Goal: Task Accomplishment & Management: Use online tool/utility

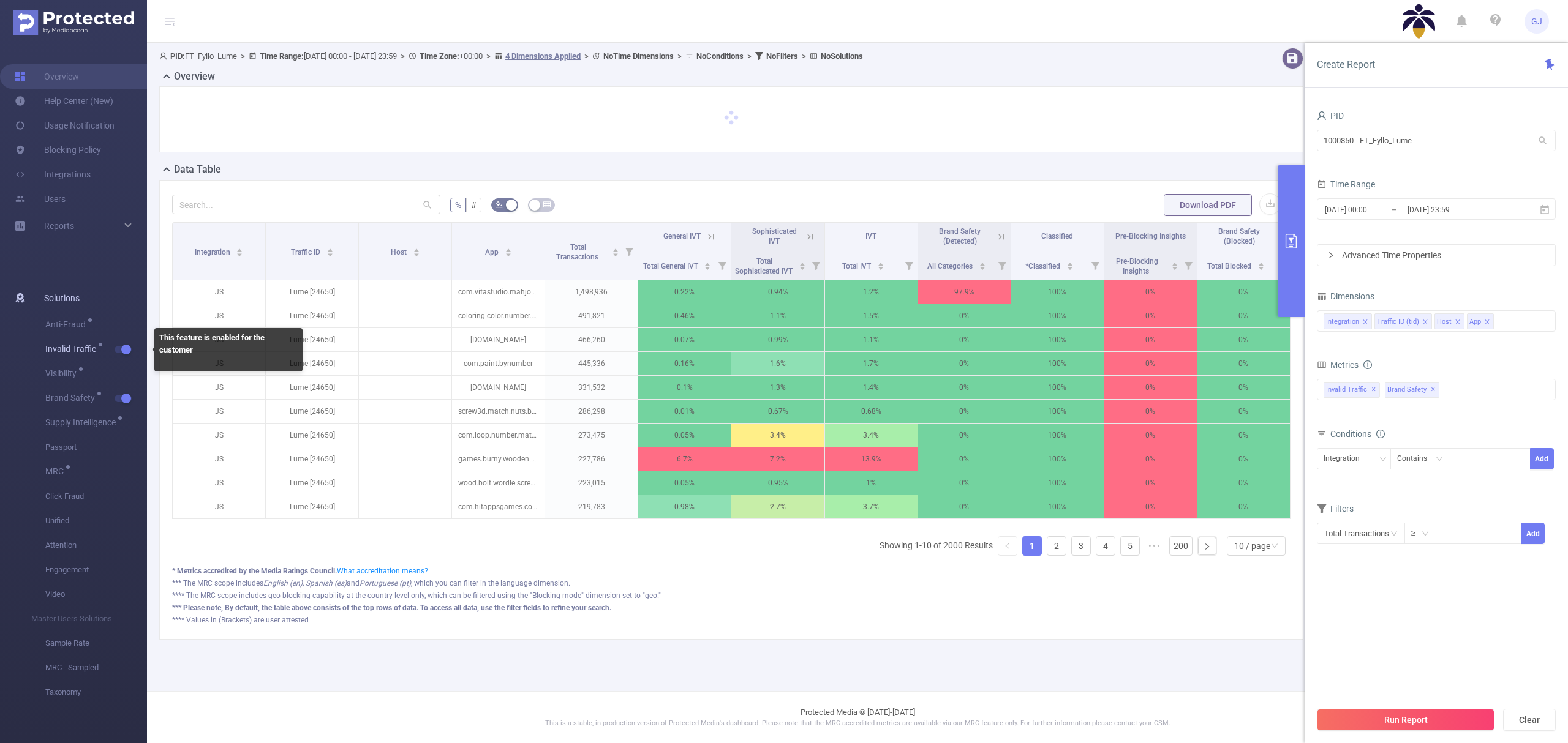
click at [126, 351] on button "button" at bounding box center [123, 350] width 17 height 7
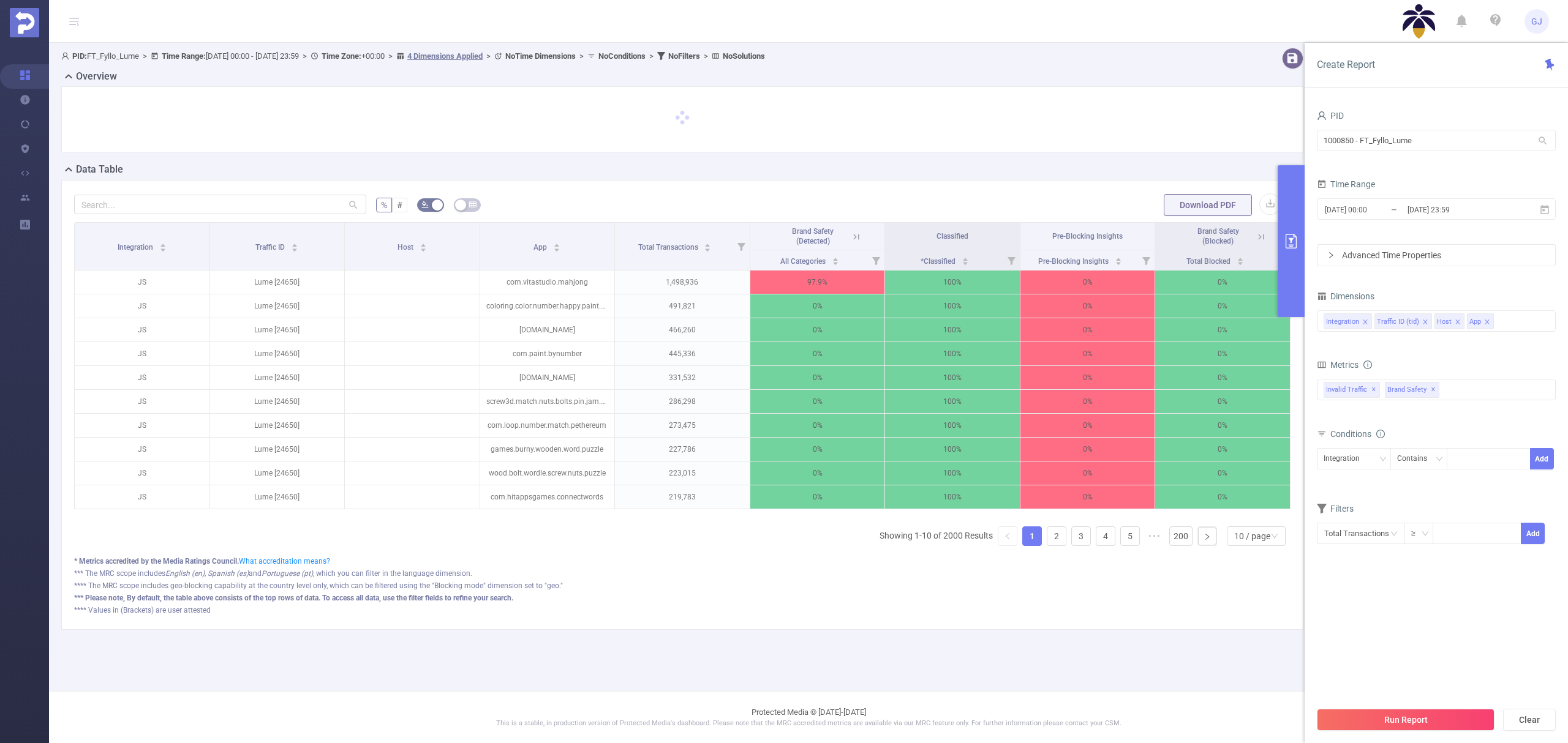
click at [854, 238] on icon at bounding box center [856, 237] width 11 height 11
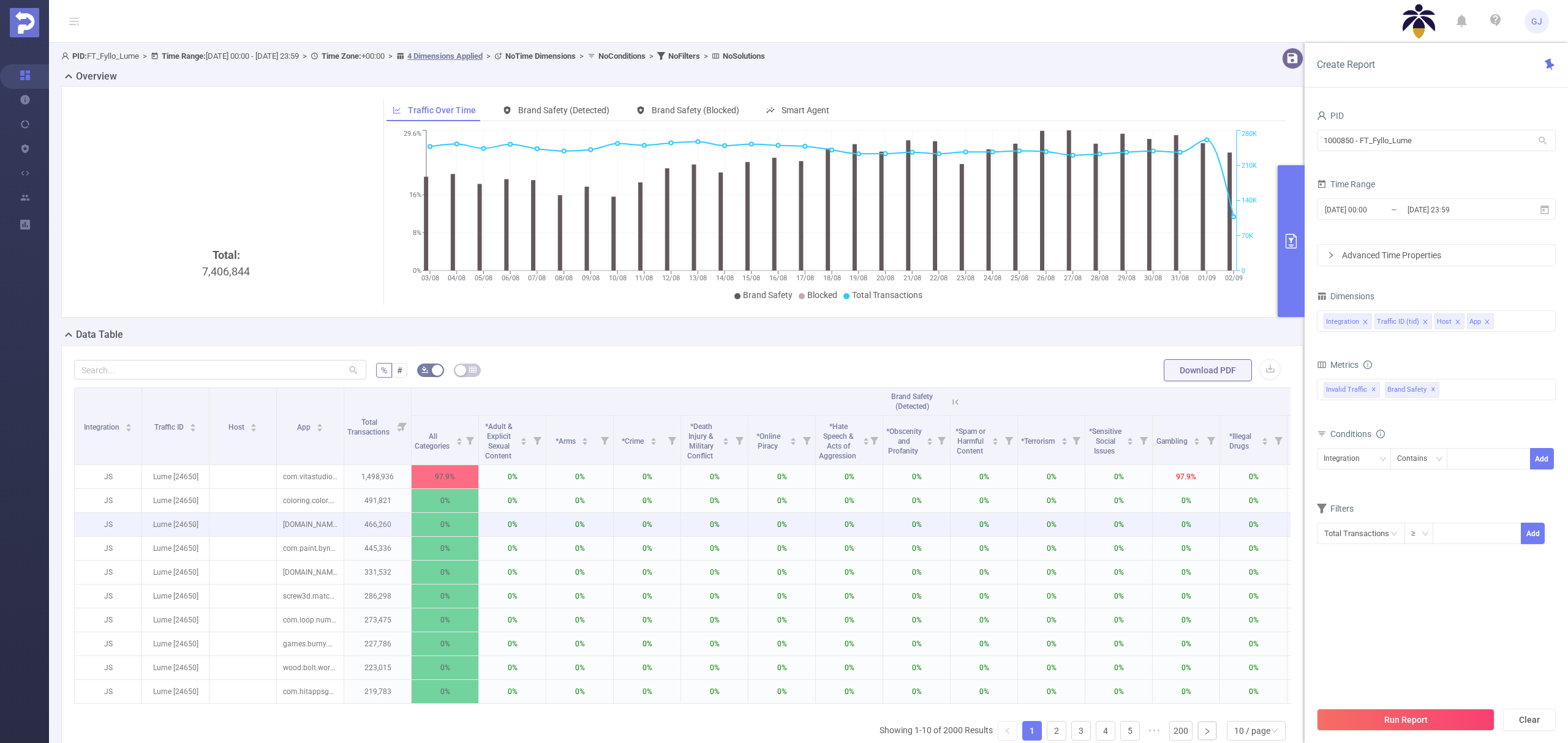
click at [1275, 536] on p "0%" at bounding box center [1253, 524] width 67 height 23
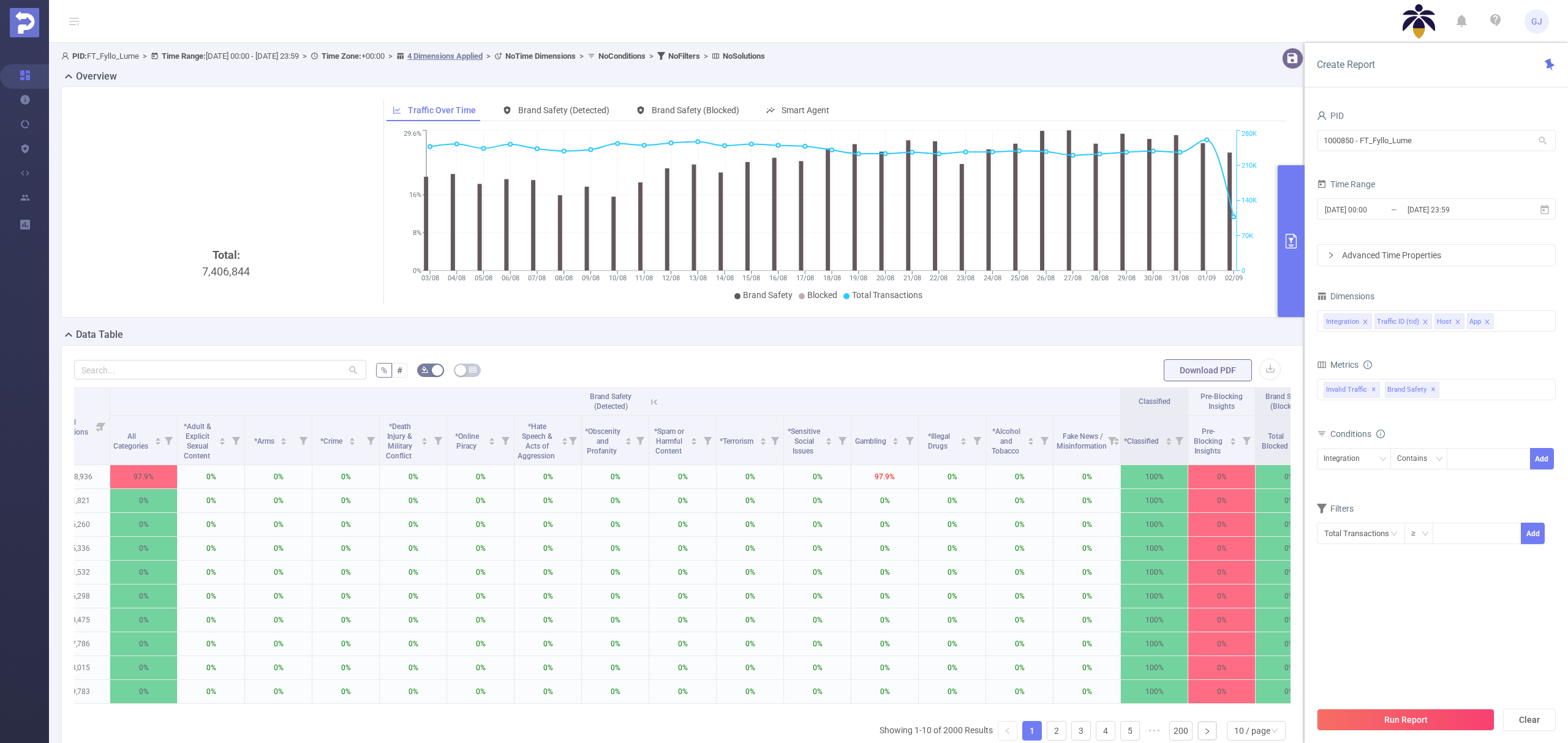
scroll to position [0, 348]
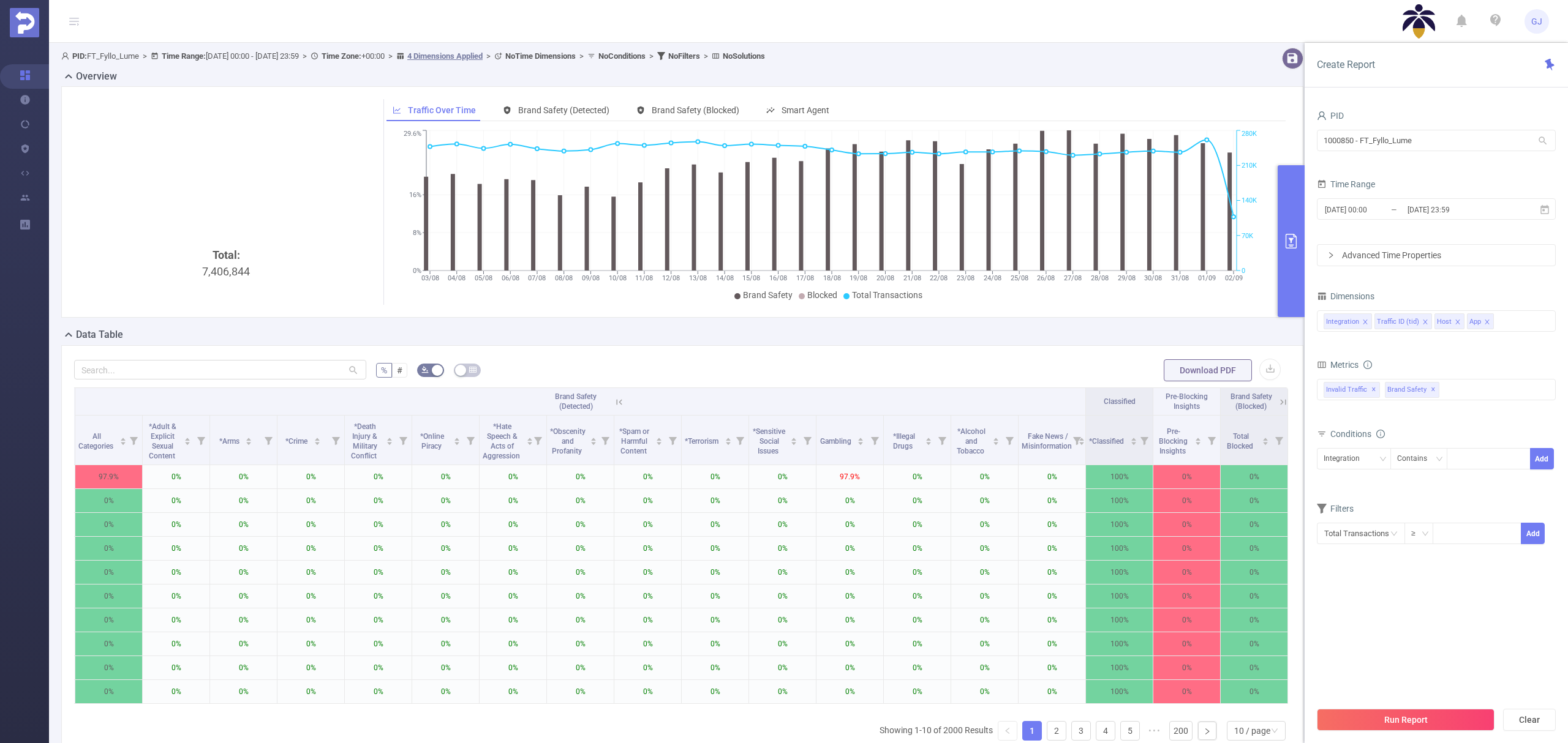
click at [613, 400] on icon at bounding box center [619, 403] width 11 height 11
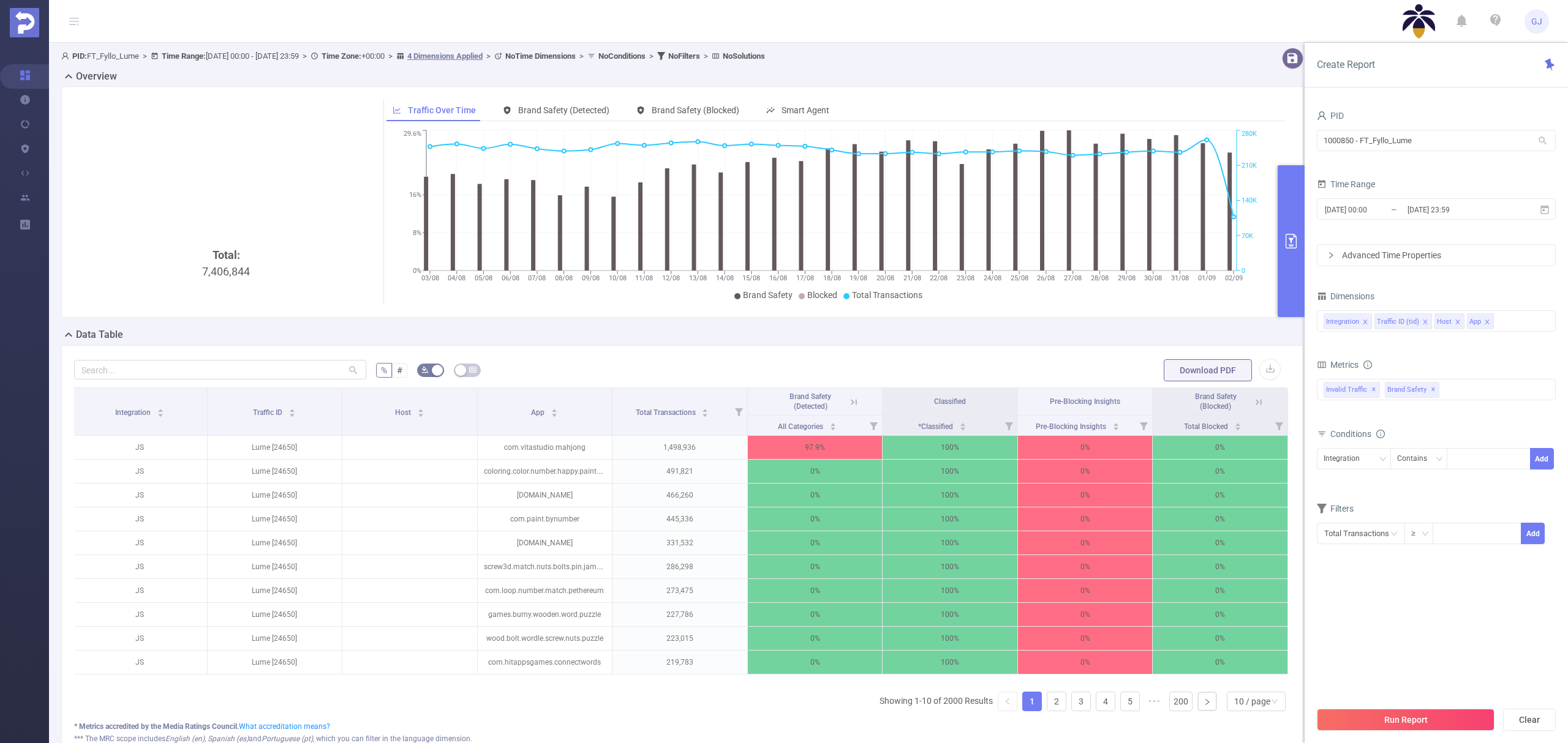
click at [1253, 403] on th "Brand Safety (Blocked)" at bounding box center [1220, 402] width 135 height 27
click at [1256, 404] on icon at bounding box center [1259, 402] width 5 height 5
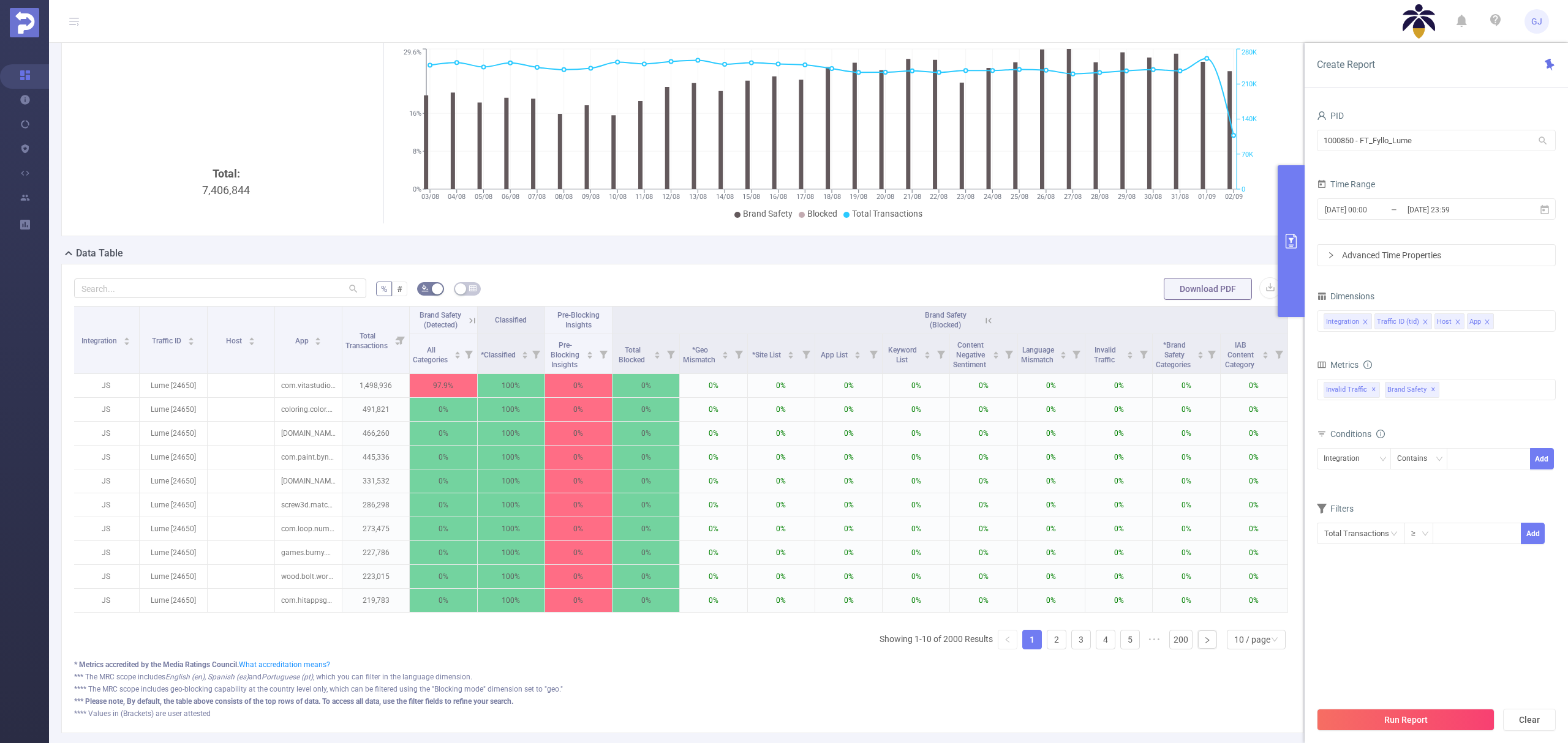
scroll to position [0, 12]
click at [467, 316] on icon at bounding box center [472, 321] width 11 height 11
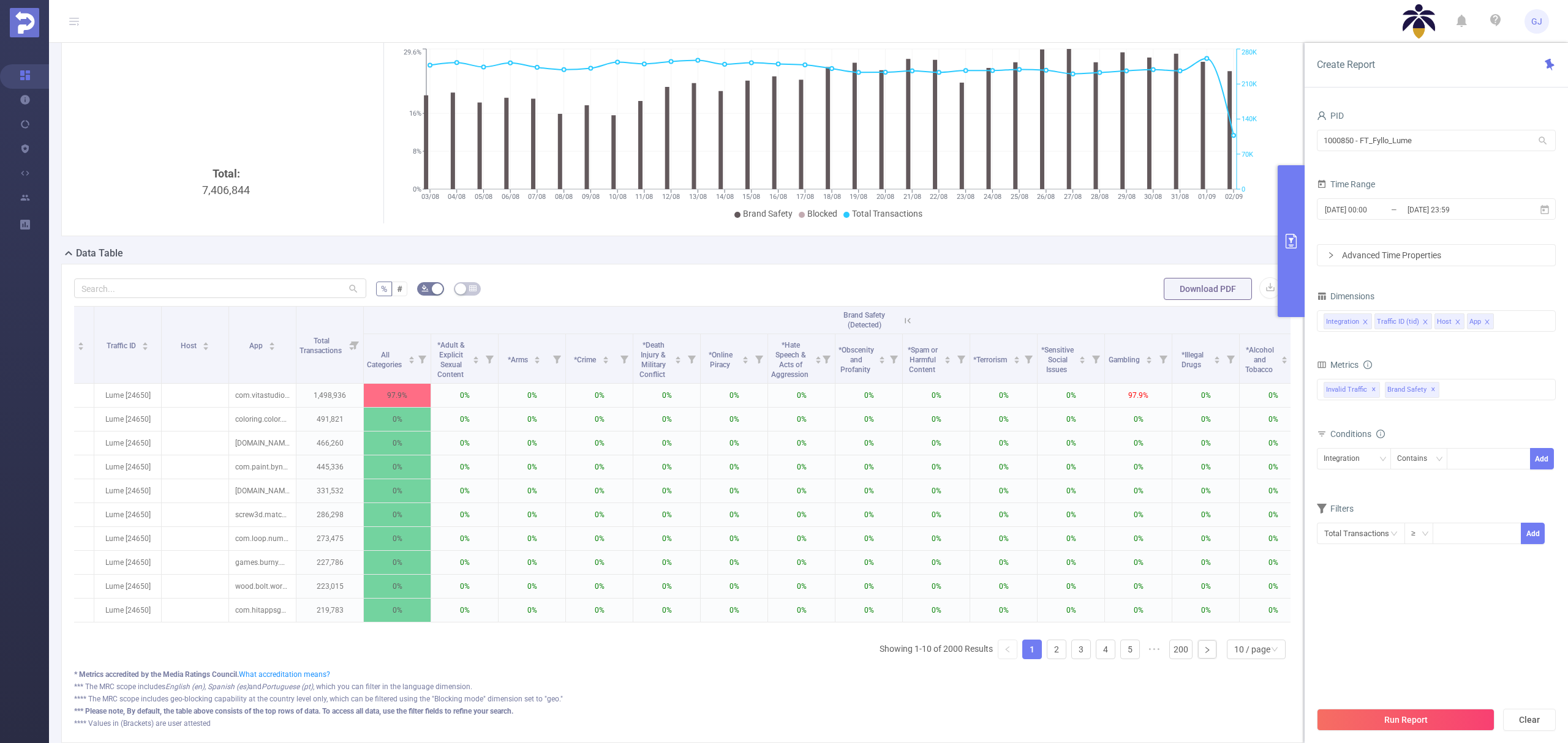
scroll to position [0, 0]
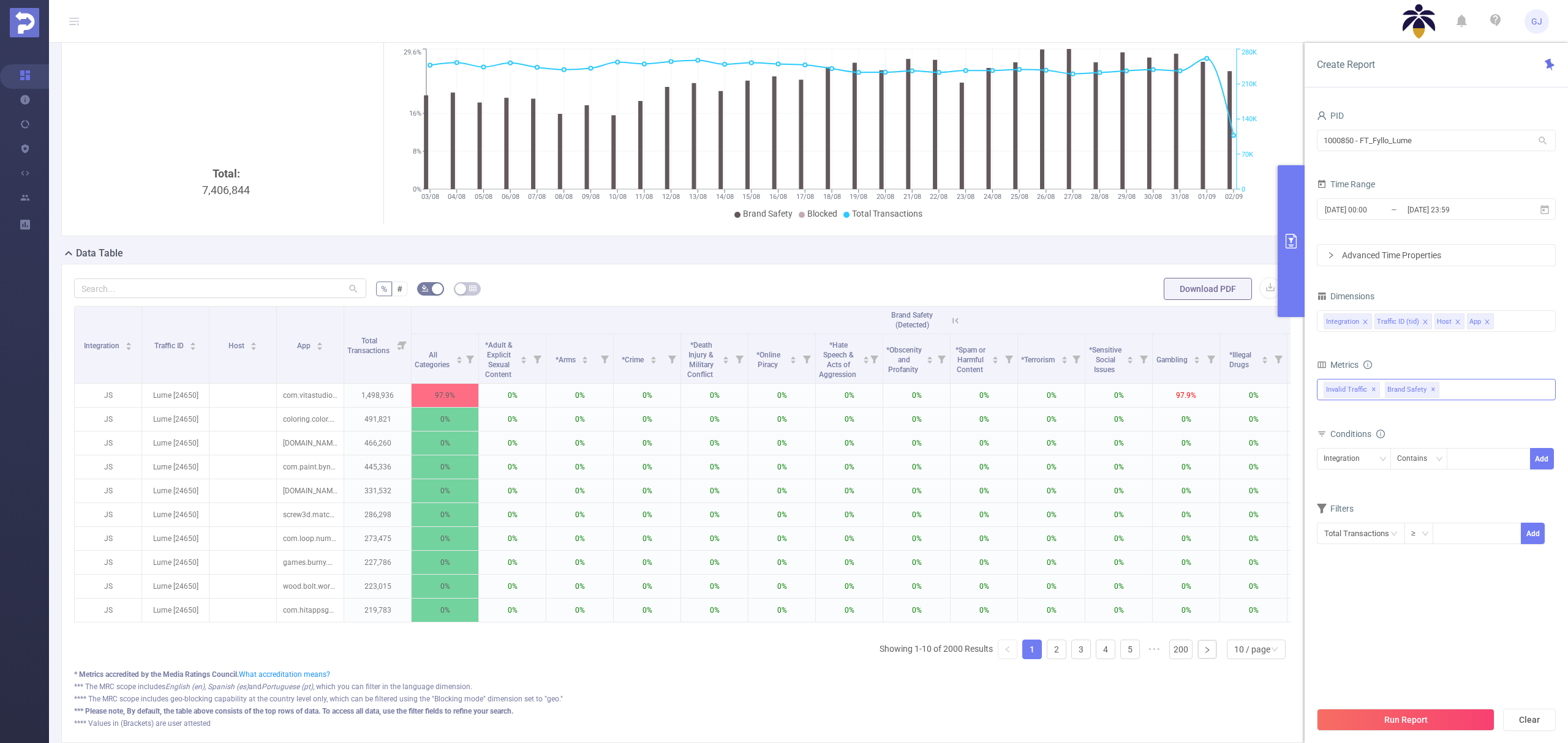
click at [1495, 390] on div "Invalid Traffic ✕ Brand Safety ✕" at bounding box center [1436, 389] width 239 height 21
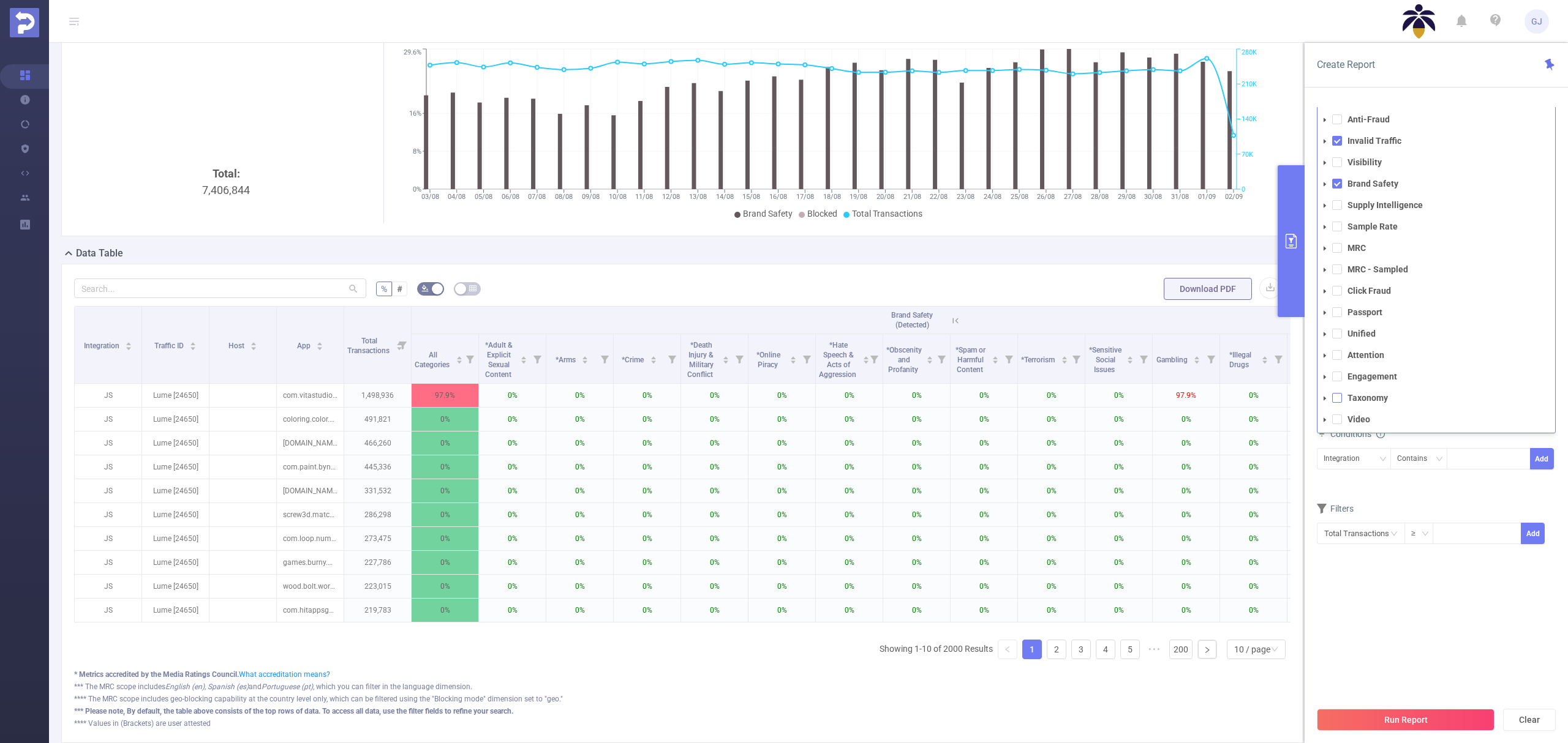
click at [1337, 400] on span at bounding box center [1336, 398] width 10 height 10
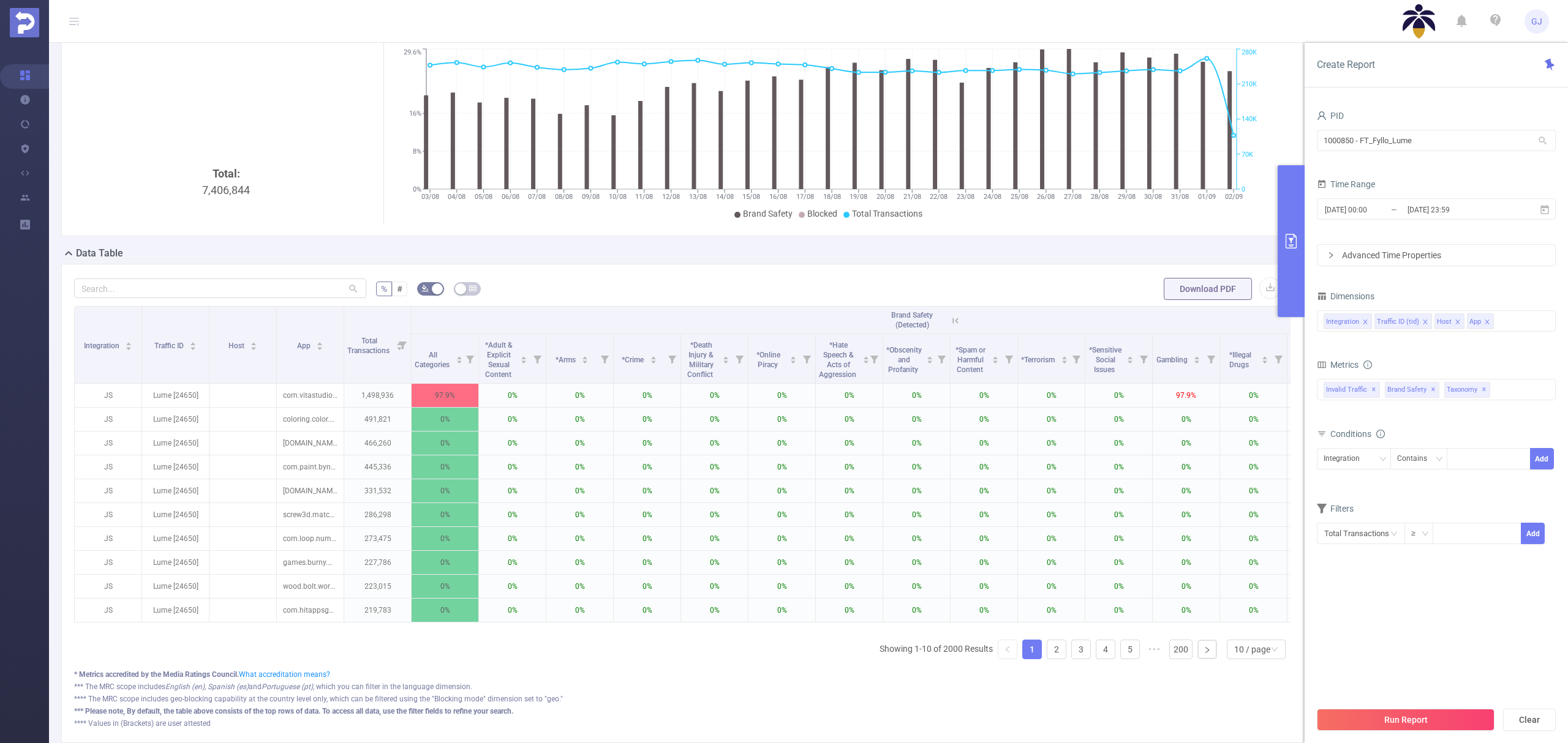
click at [954, 318] on icon at bounding box center [956, 321] width 11 height 11
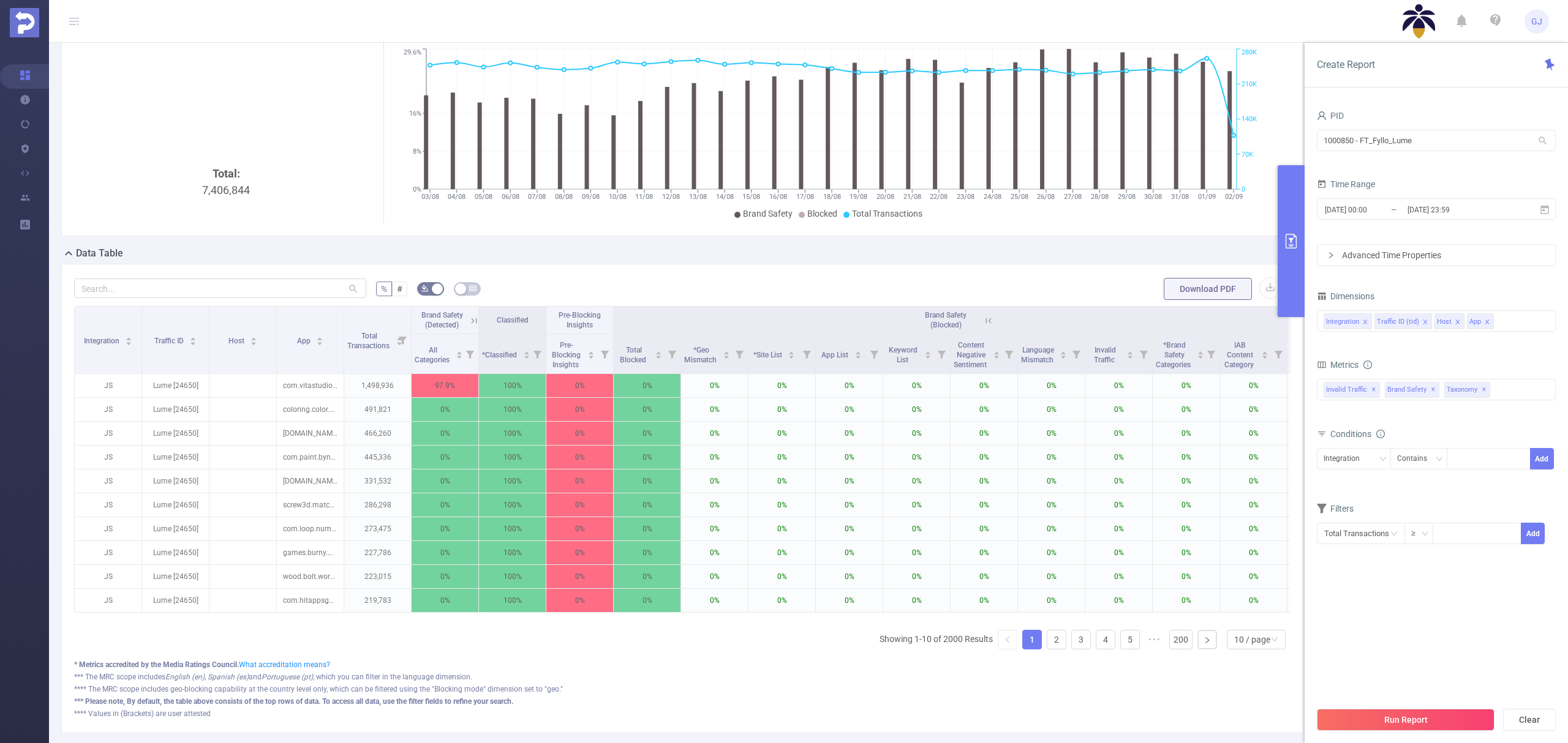
click at [986, 319] on icon at bounding box center [989, 320] width 5 height 5
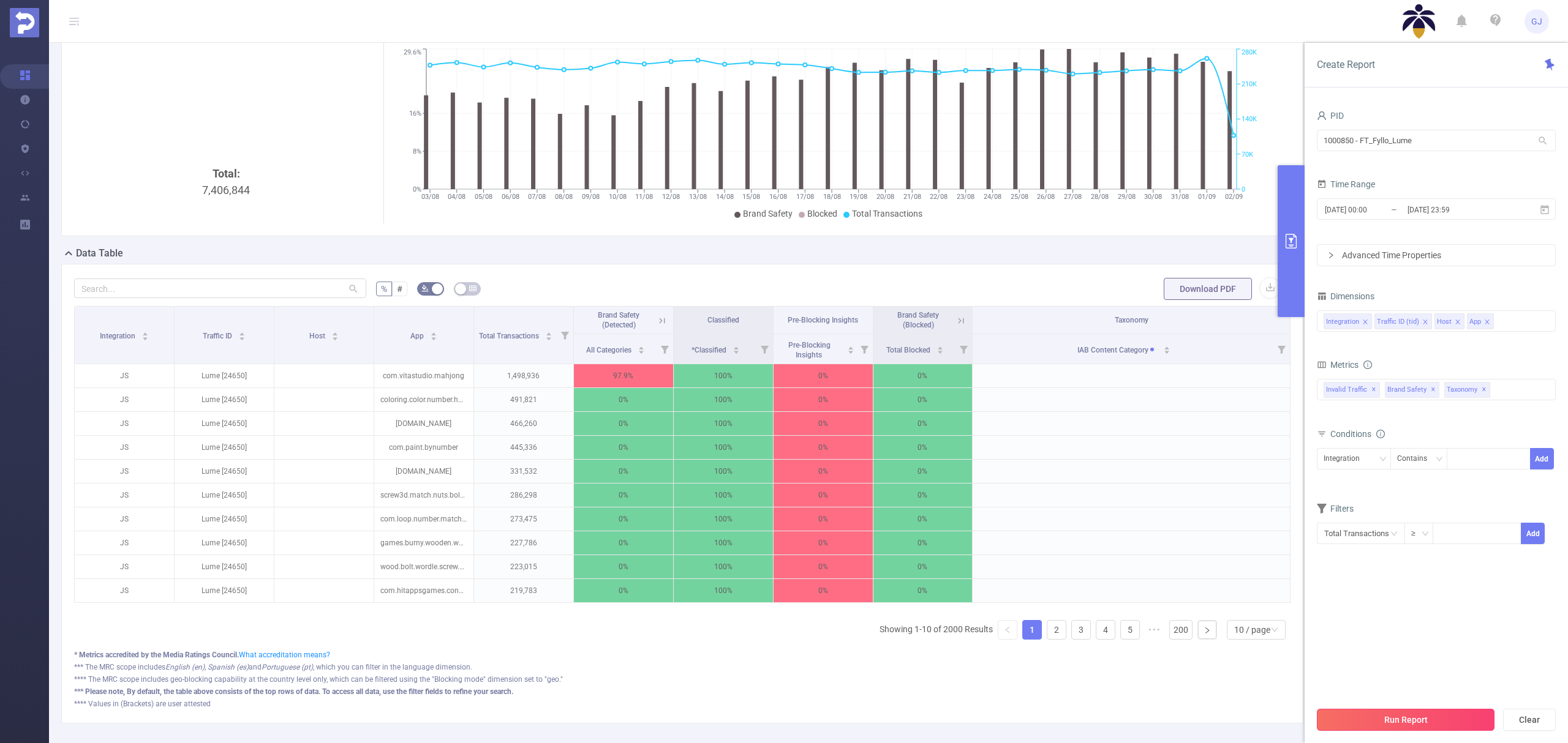
click at [1410, 716] on button "Run Report" at bounding box center [1406, 720] width 178 height 22
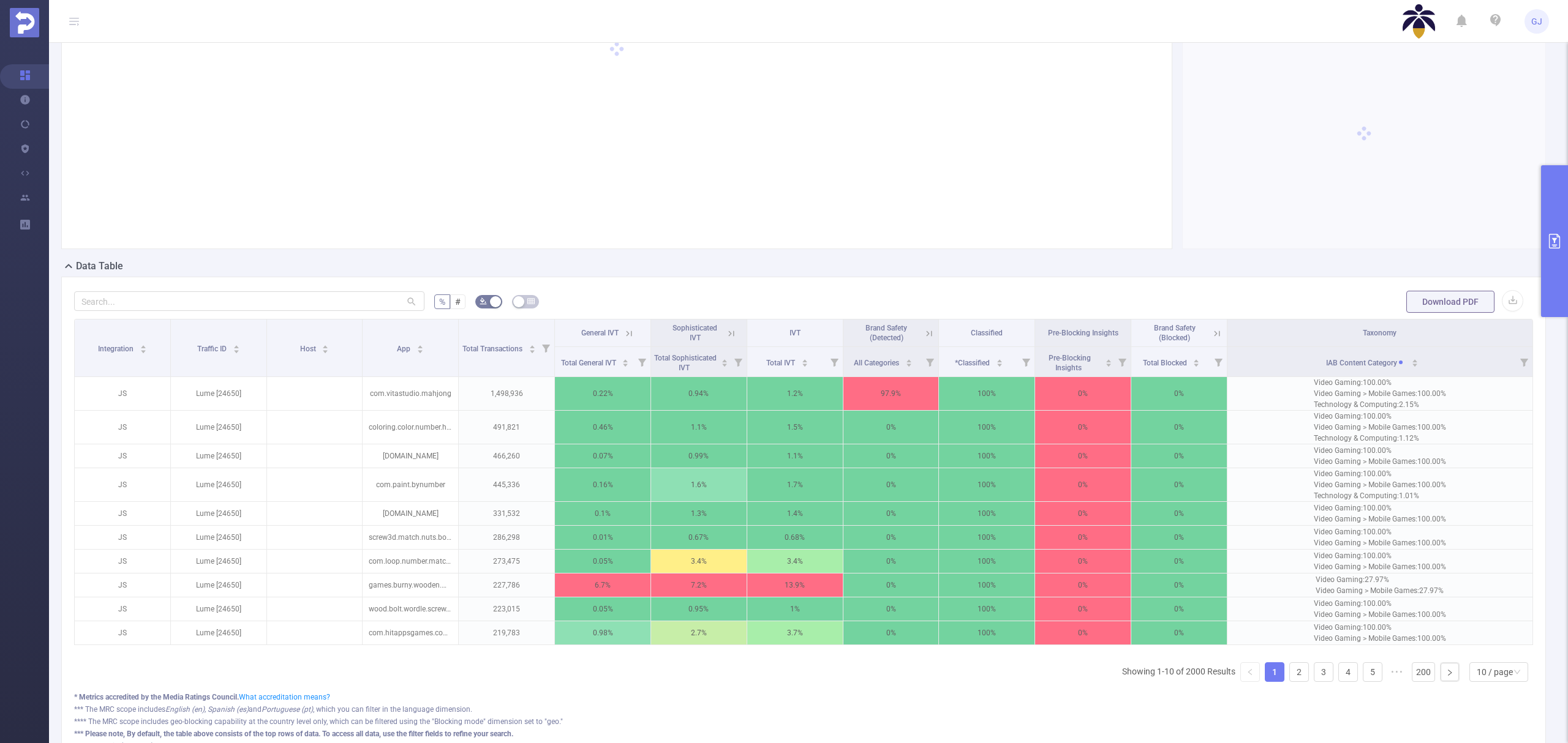
scroll to position [163, 0]
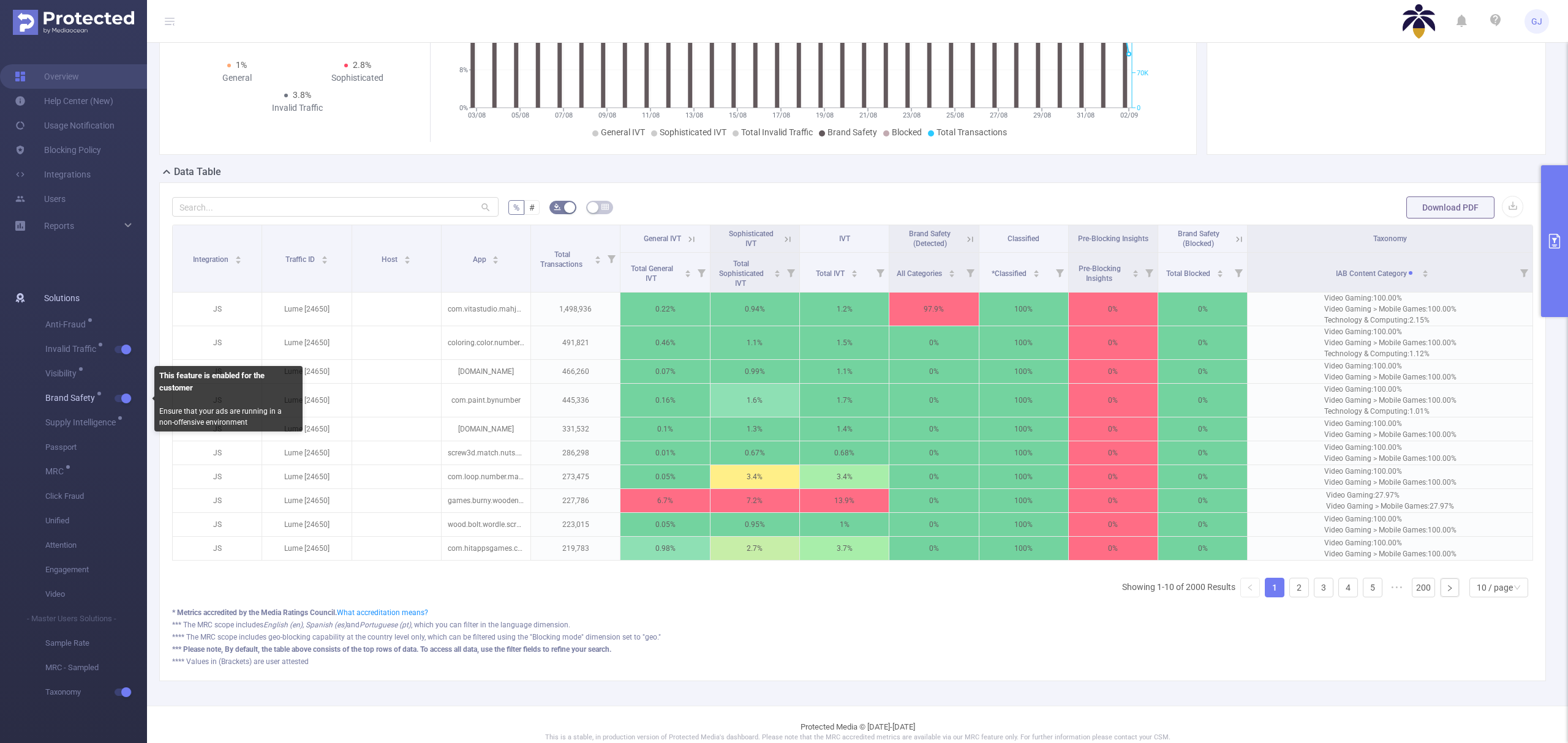
click at [121, 397] on button "button" at bounding box center [123, 399] width 17 height 7
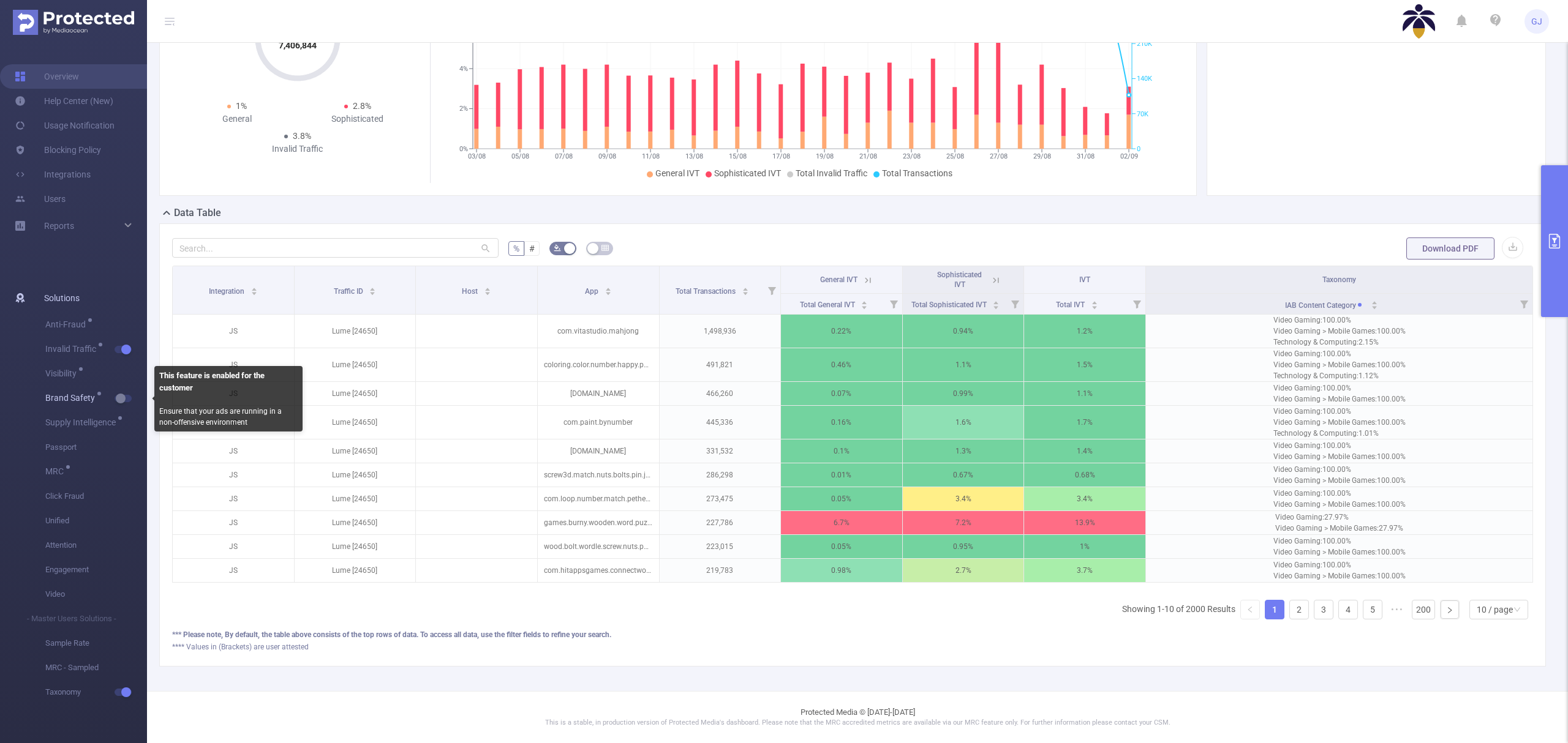
scroll to position [137, 0]
click at [123, 397] on button "button" at bounding box center [123, 399] width 17 height 7
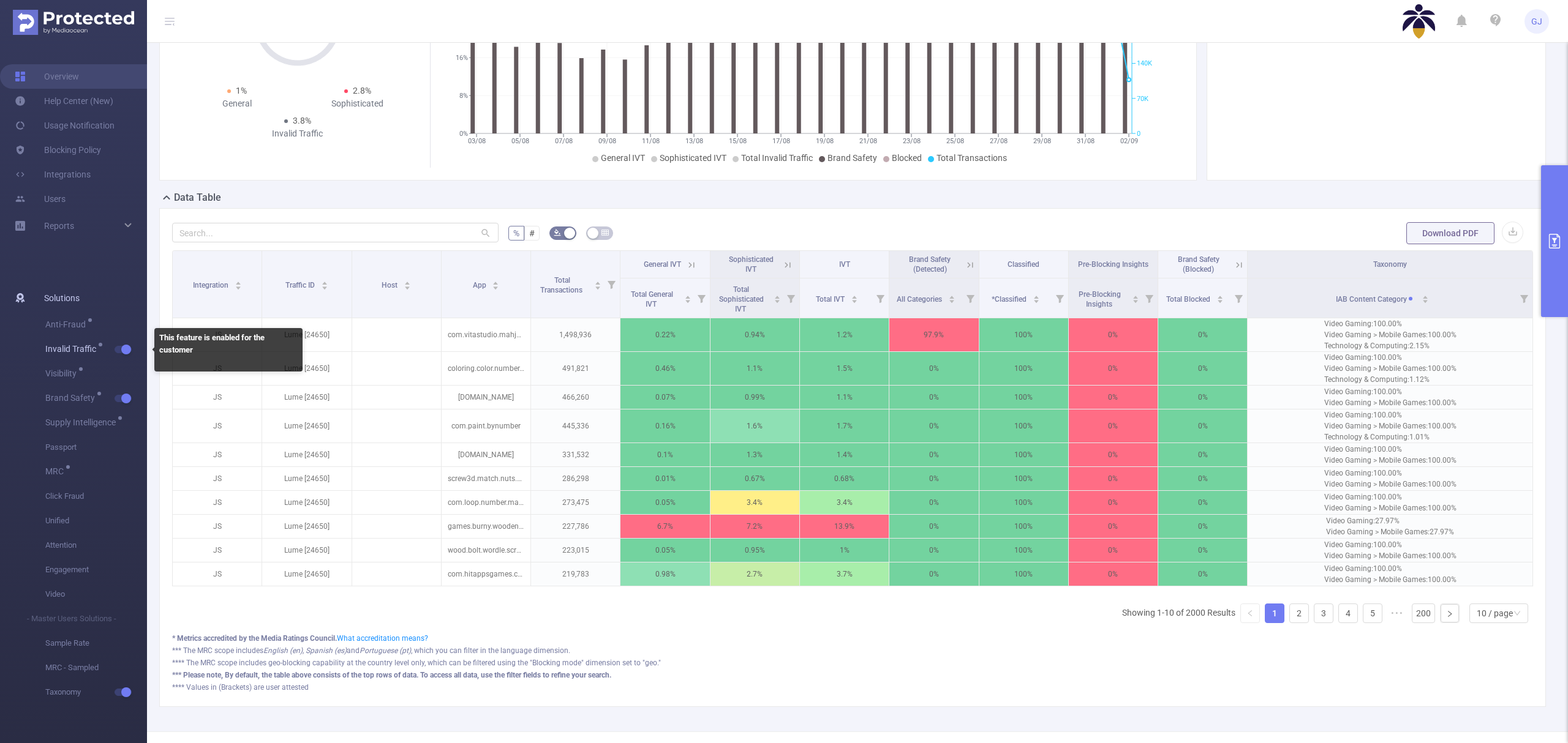
click at [124, 343] on span "Invalid Traffic" at bounding box center [96, 350] width 102 height 25
click at [124, 351] on button "button" at bounding box center [123, 350] width 17 height 7
